Goal: Check status: Check status

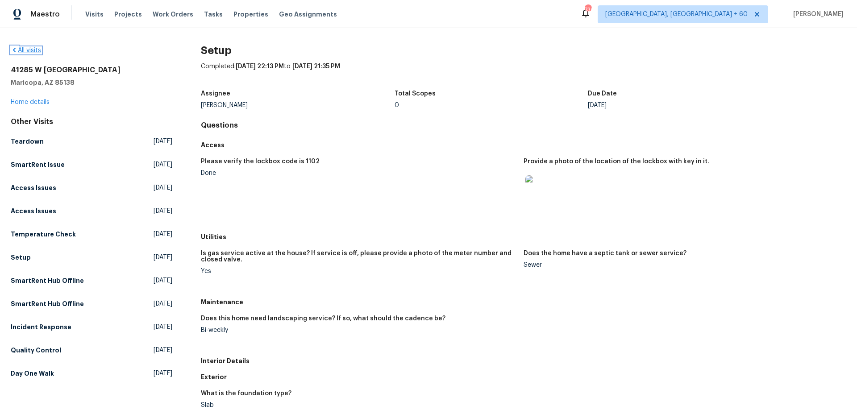
click at [35, 50] on link "All visits" at bounding box center [26, 50] width 30 height 6
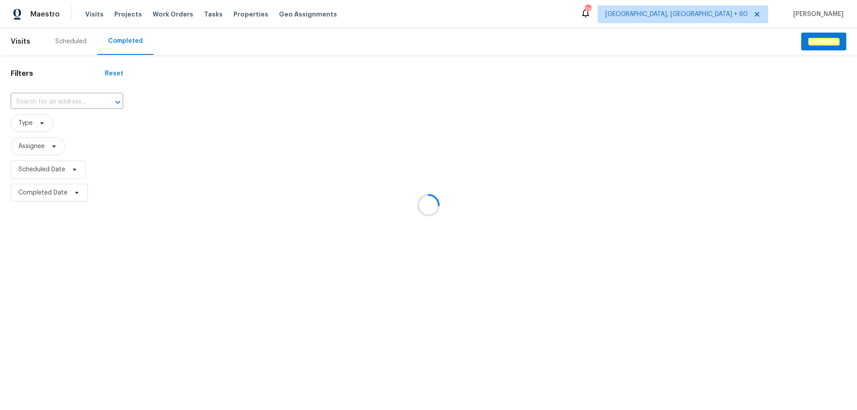
click at [72, 100] on div at bounding box center [428, 205] width 857 height 410
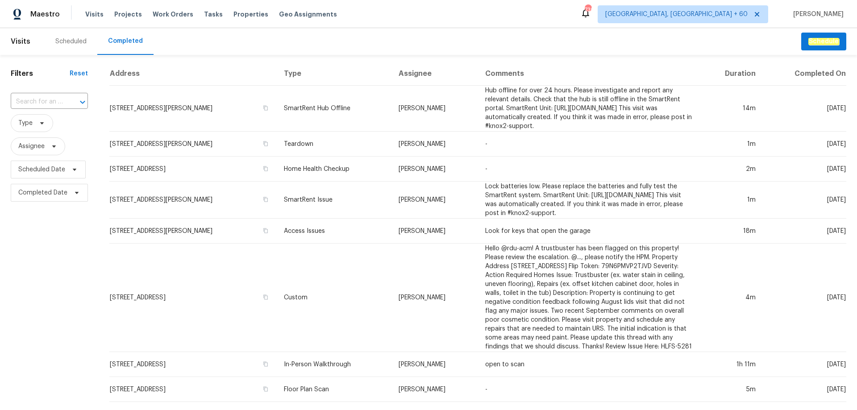
click at [49, 100] on input "text" at bounding box center [37, 102] width 52 height 14
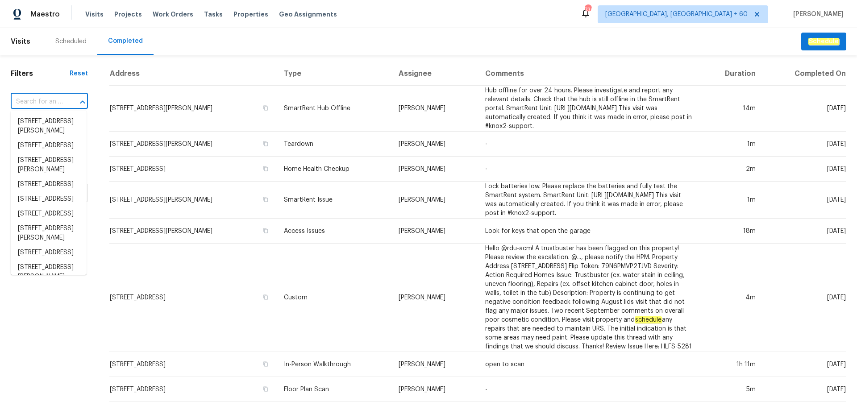
paste input "[STREET_ADDRESS]"
type input "[STREET_ADDRESS]"
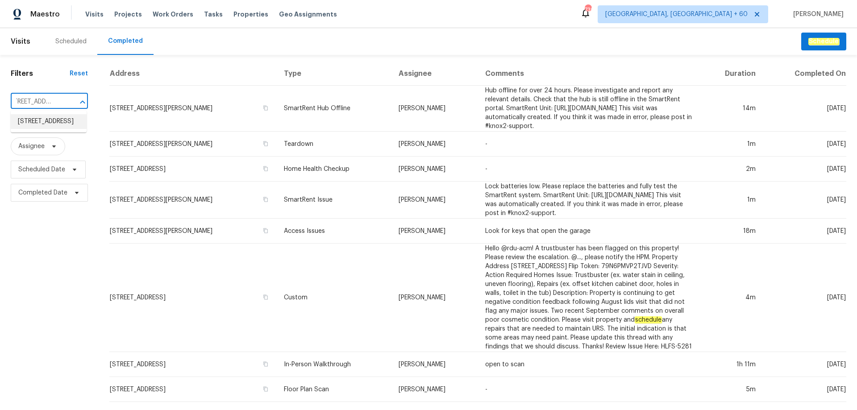
click at [47, 121] on li "[STREET_ADDRESS]" at bounding box center [49, 121] width 76 height 15
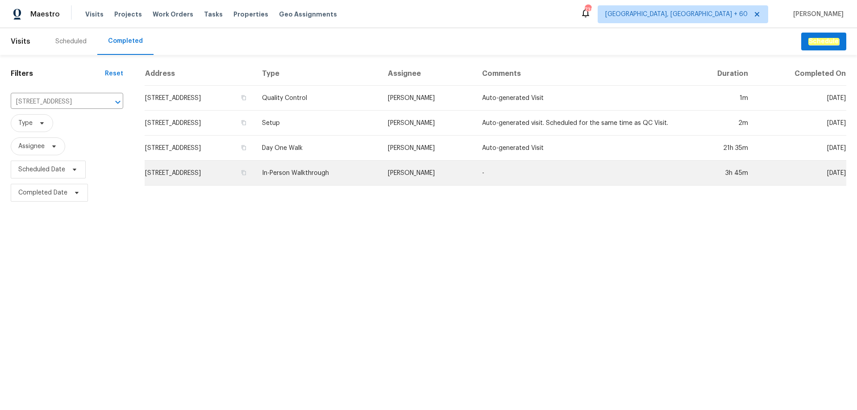
click at [369, 182] on td "In-Person Walkthrough" at bounding box center [317, 173] width 125 height 25
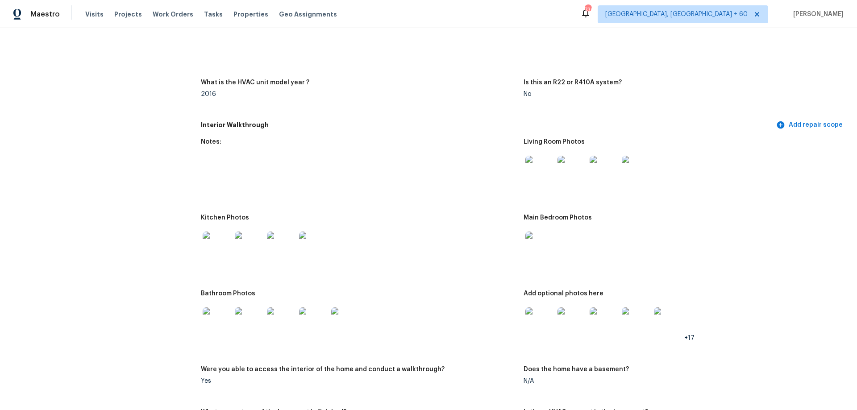
scroll to position [848, 0]
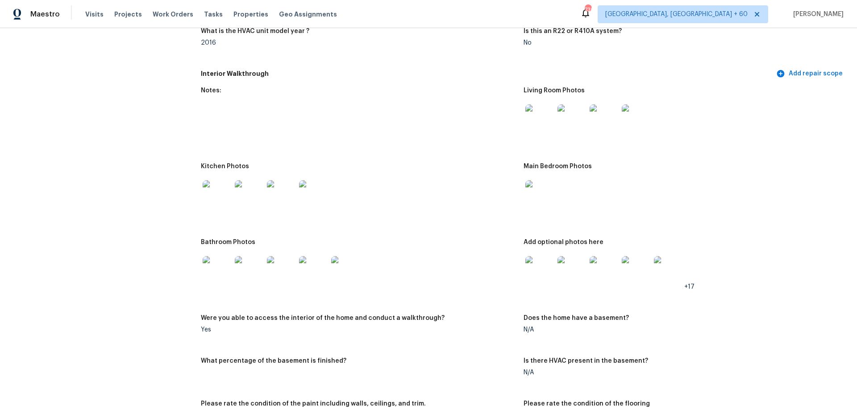
click at [549, 116] on img at bounding box center [539, 118] width 29 height 29
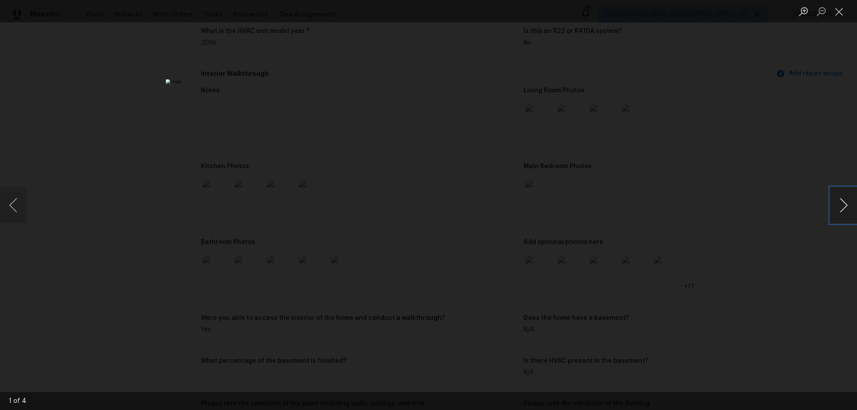
click at [834, 211] on button "Next image" at bounding box center [843, 205] width 27 height 36
click at [840, 208] on button "Next image" at bounding box center [843, 205] width 27 height 36
click at [845, 205] on button "Next image" at bounding box center [843, 205] width 27 height 36
click at [844, 205] on button "Next image" at bounding box center [843, 205] width 27 height 36
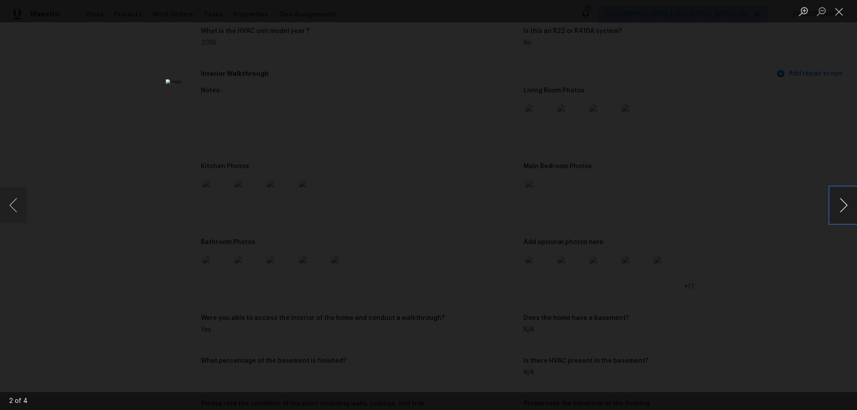
click at [844, 212] on button "Next image" at bounding box center [843, 205] width 27 height 36
click at [839, 209] on button "Next image" at bounding box center [843, 205] width 27 height 36
click at [838, 12] on button "Close lightbox" at bounding box center [839, 12] width 18 height 16
